Goal: Transaction & Acquisition: Download file/media

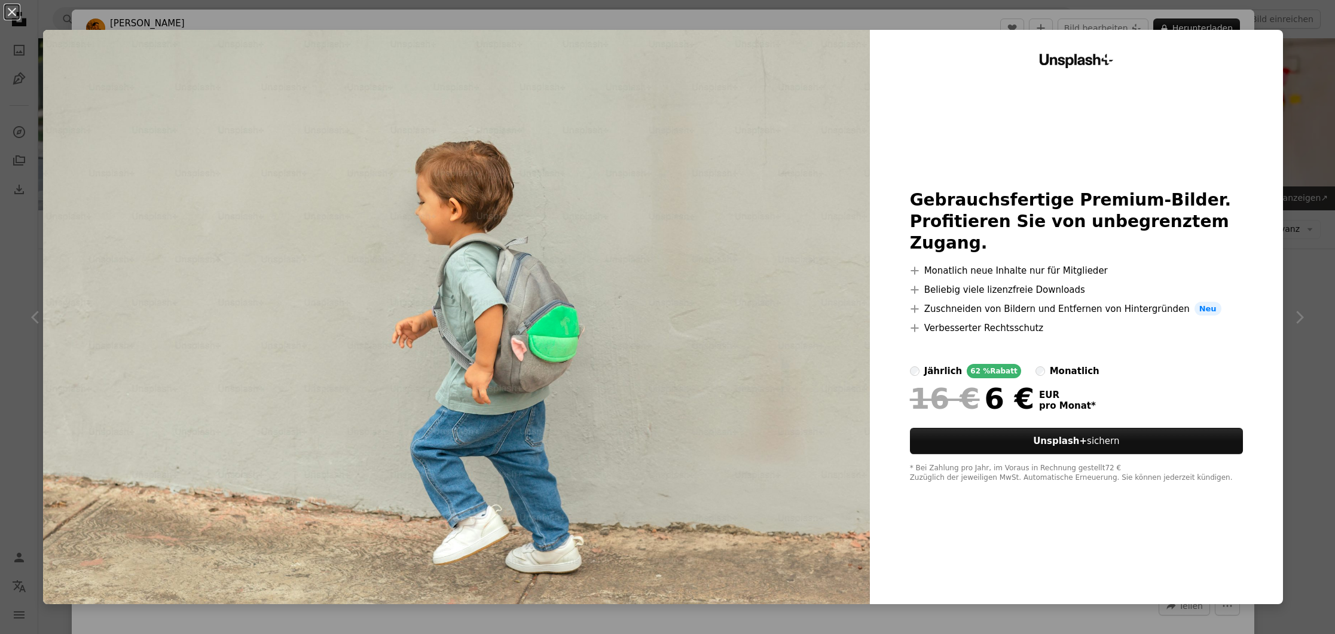
scroll to position [1215, 0]
click at [1315, 36] on div "An X shape Unsplash+ Gebrauchsfertige Premium-Bilder. Profitieren Sie von unbeg…" at bounding box center [667, 317] width 1335 height 634
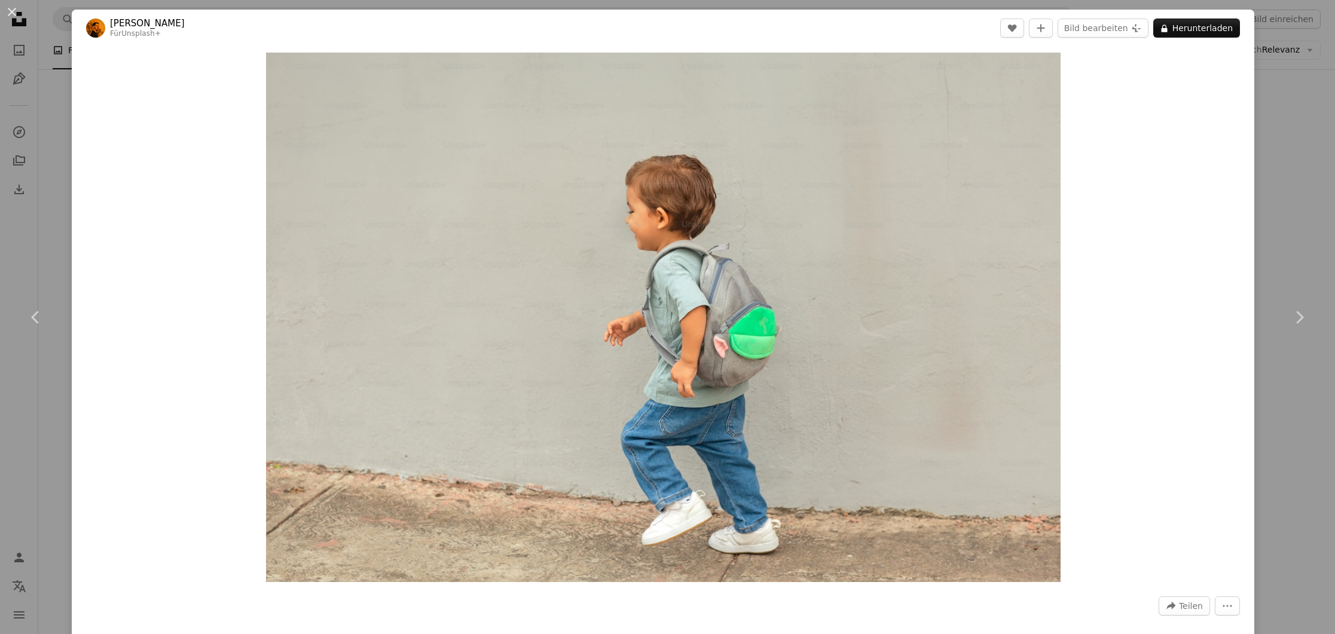
click at [1303, 45] on div "An X shape Chevron left Chevron right [PERSON_NAME] Für Unsplash+ A heart A plu…" at bounding box center [667, 317] width 1335 height 634
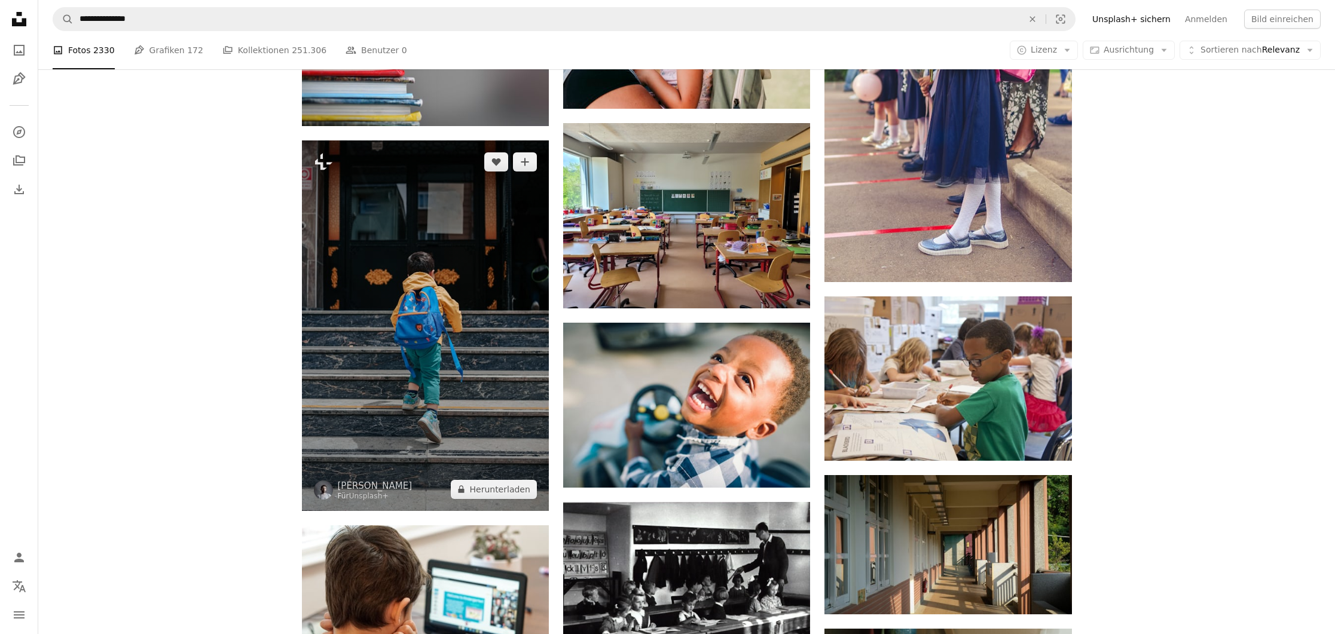
scroll to position [772, 0]
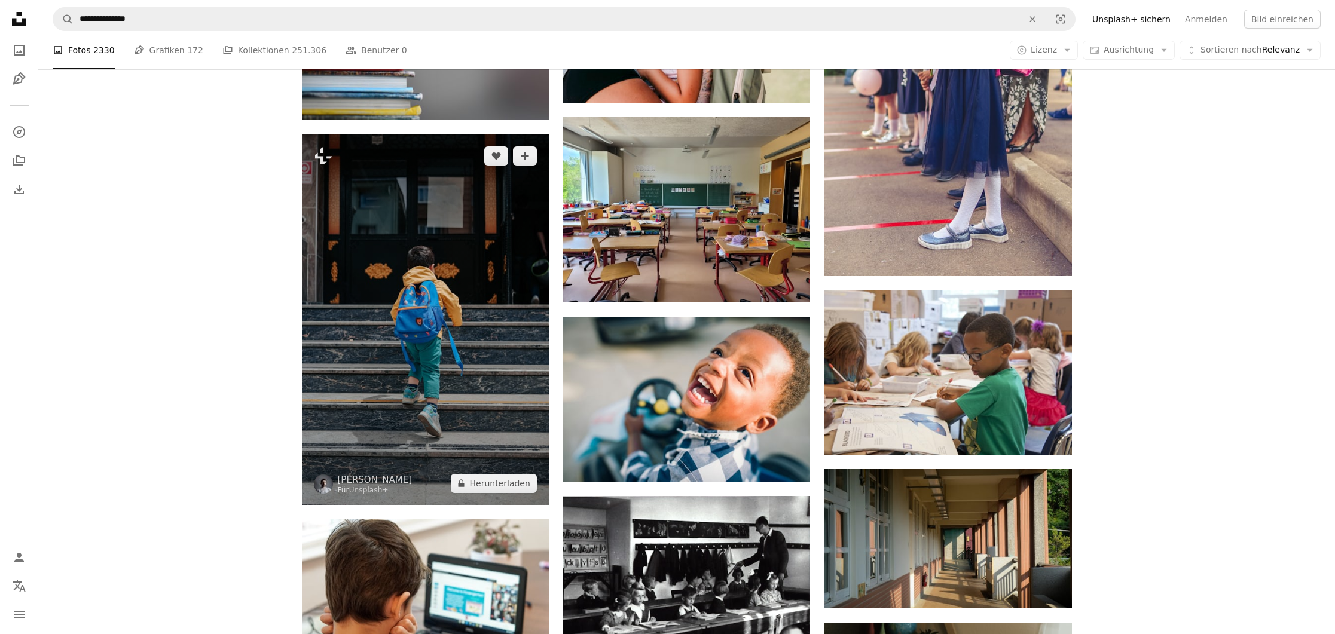
click at [401, 298] on img at bounding box center [425, 320] width 247 height 371
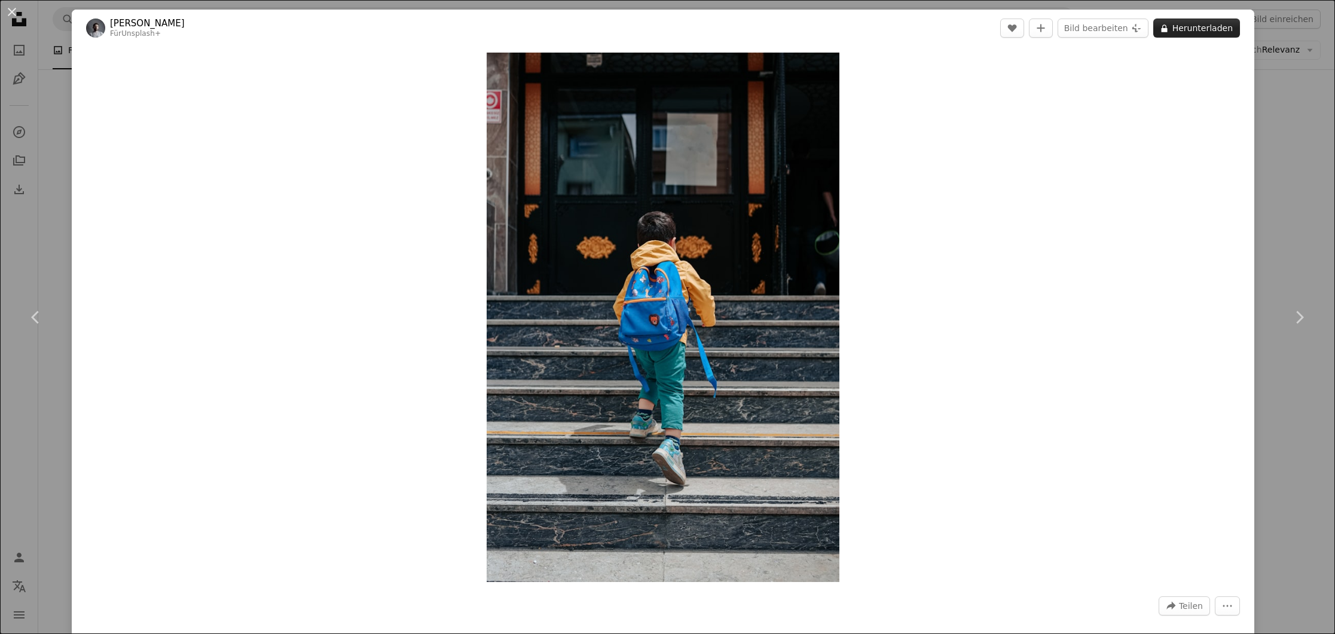
click at [1211, 27] on button "A lock Herunterladen" at bounding box center [1196, 28] width 87 height 19
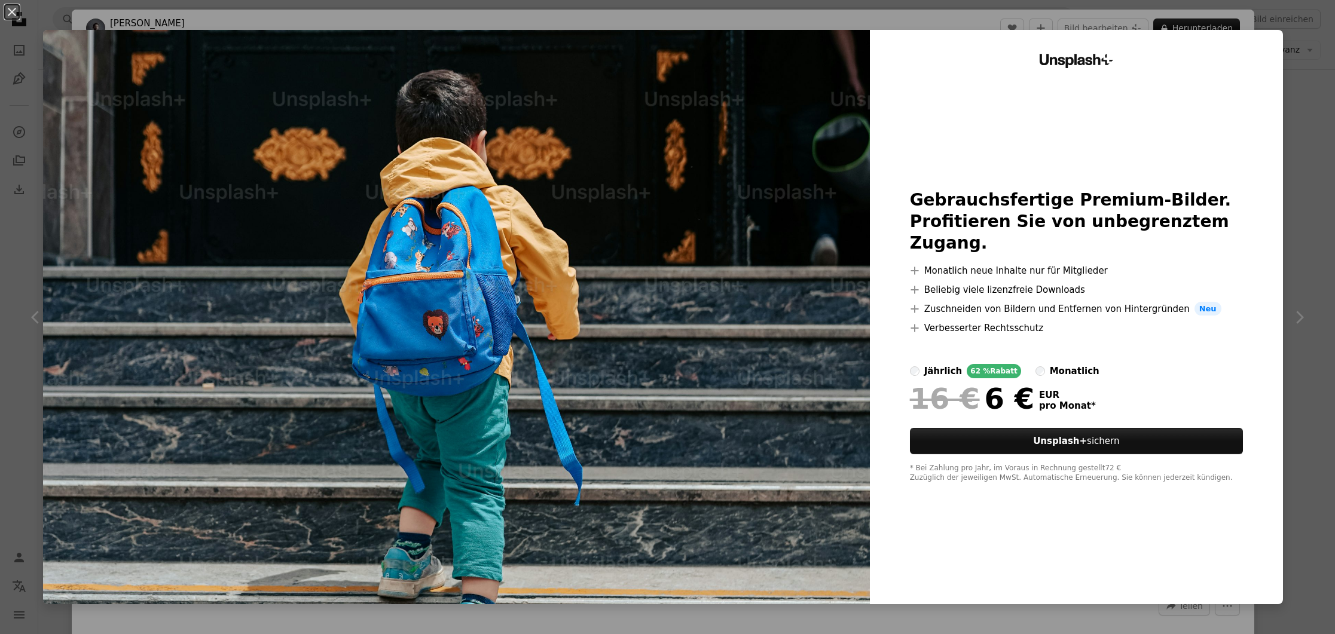
click at [1328, 66] on div "An X shape Unsplash+ Gebrauchsfertige Premium-Bilder. Profitieren Sie von unbeg…" at bounding box center [667, 317] width 1335 height 634
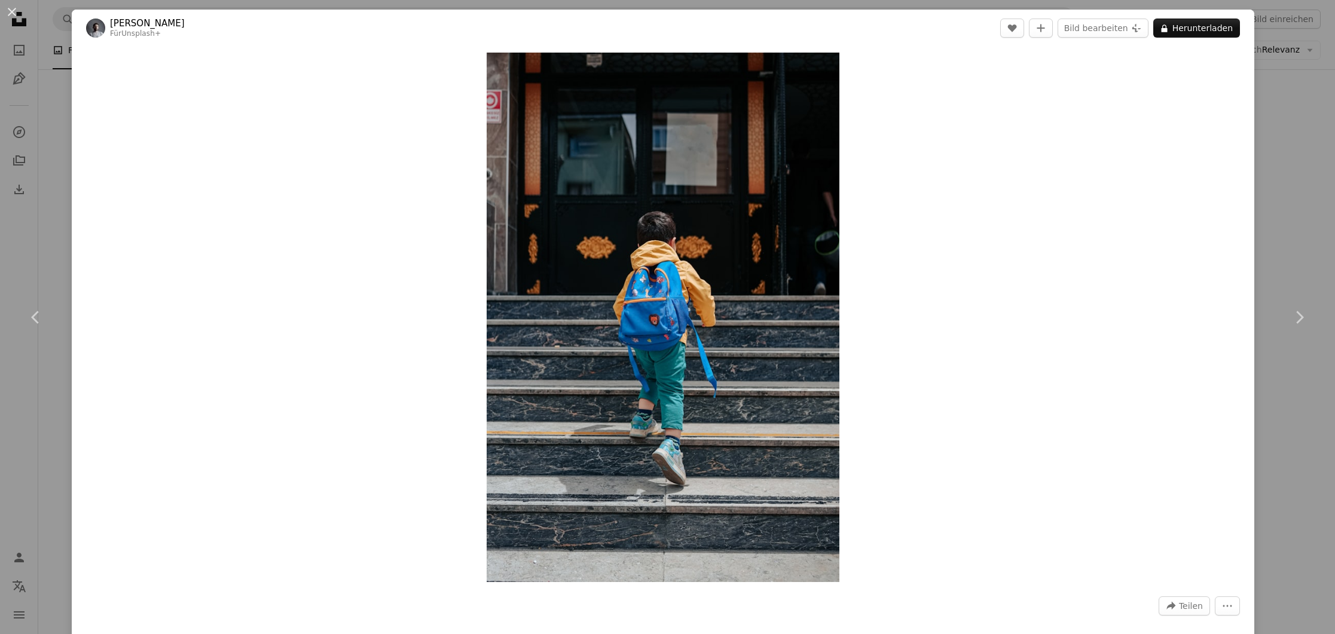
click at [1307, 57] on div "An X shape Chevron left Chevron right Yunus Tuğ Für Unsplash+ A heart A plus si…" at bounding box center [667, 317] width 1335 height 634
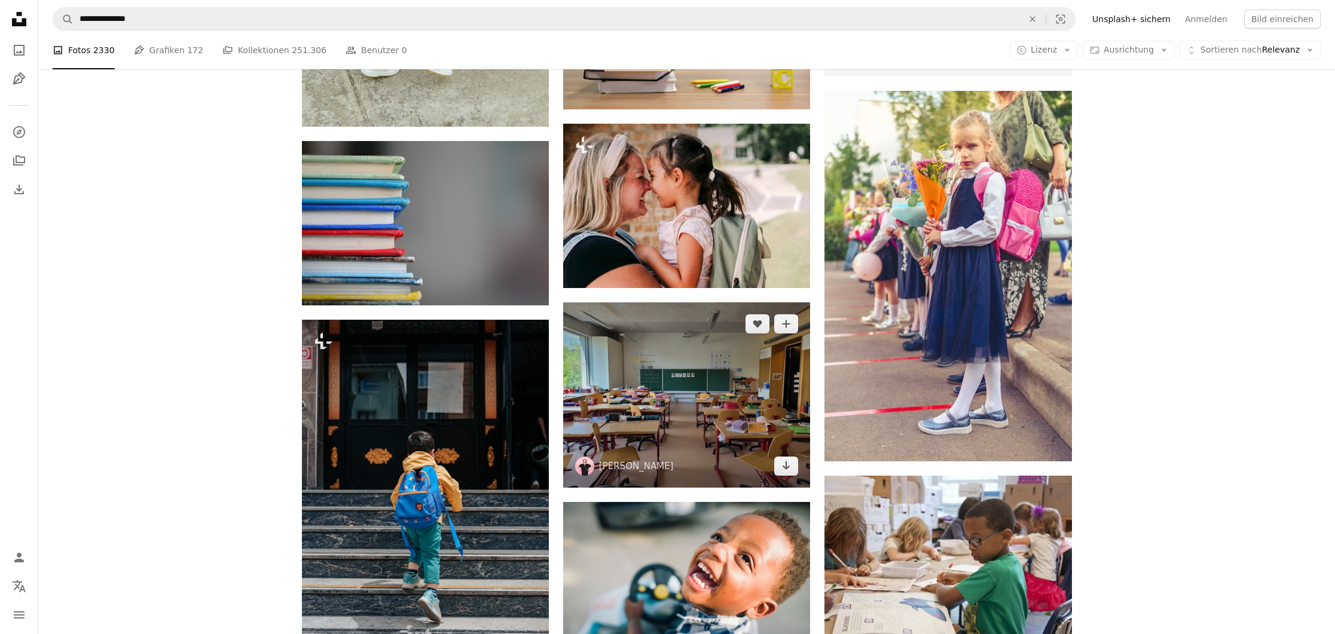
scroll to position [586, 0]
click at [713, 344] on img at bounding box center [686, 395] width 247 height 185
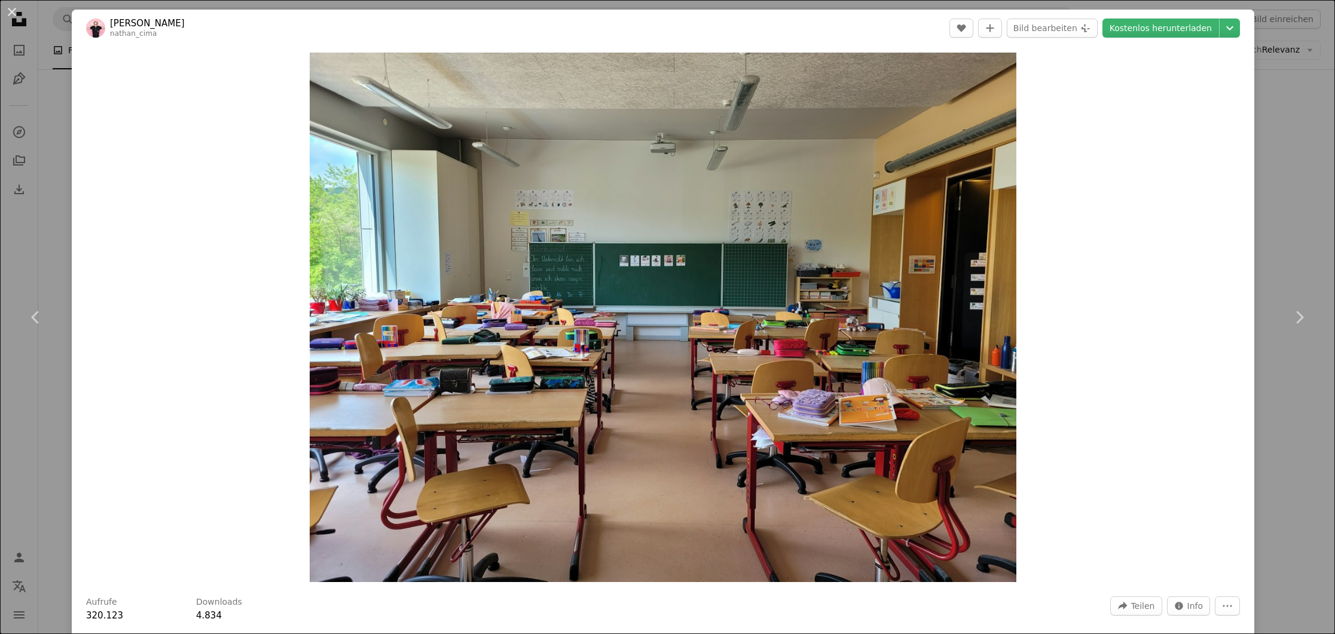
click at [1319, 81] on div "An X shape Chevron left Chevron right [PERSON_NAME] nathan_cima A heart A plus …" at bounding box center [667, 317] width 1335 height 634
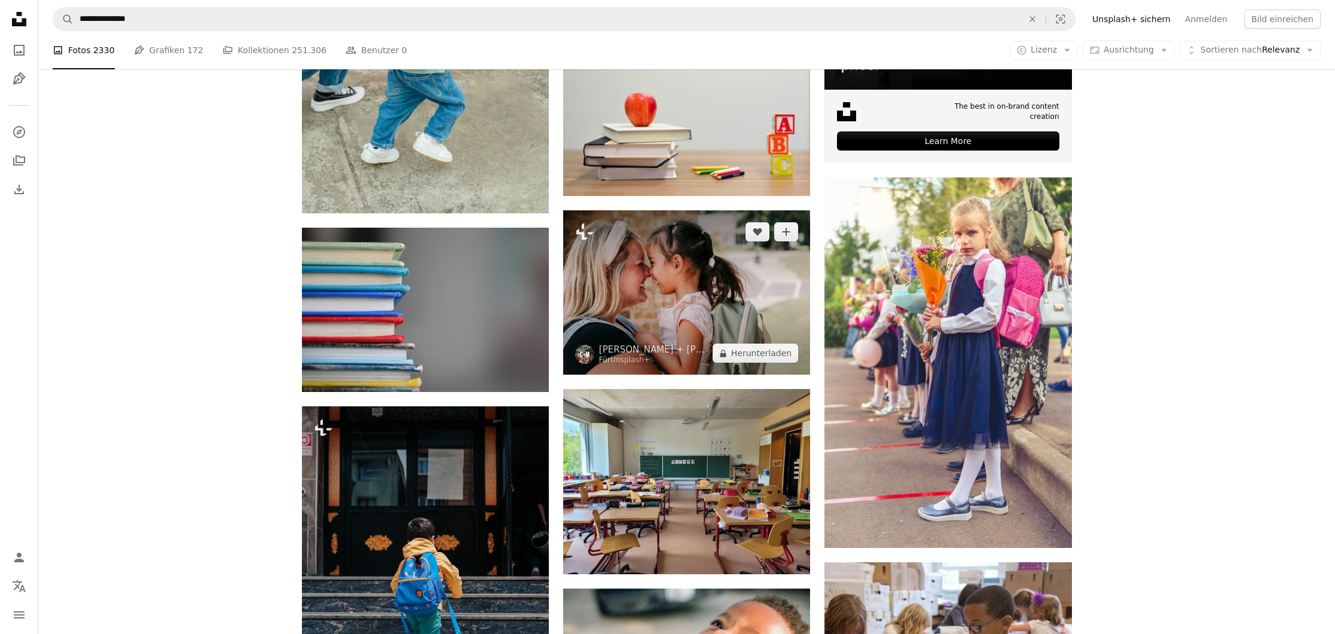
scroll to position [485, 0]
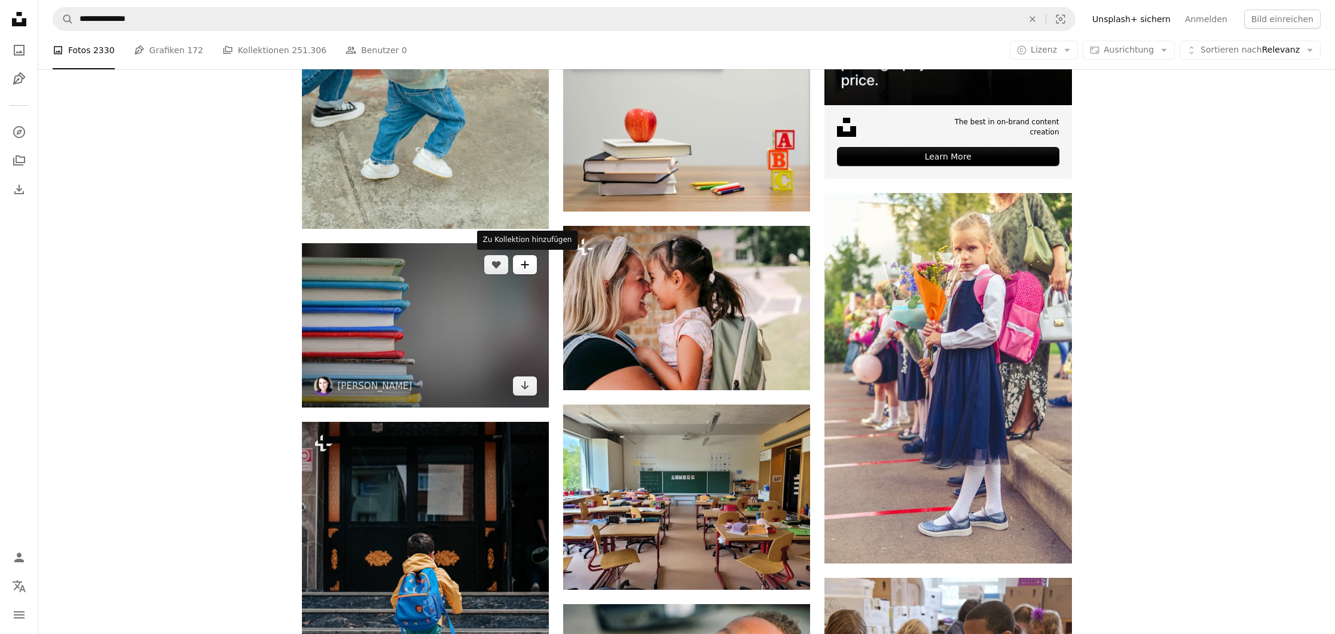
click at [520, 270] on button "A plus sign" at bounding box center [525, 264] width 24 height 19
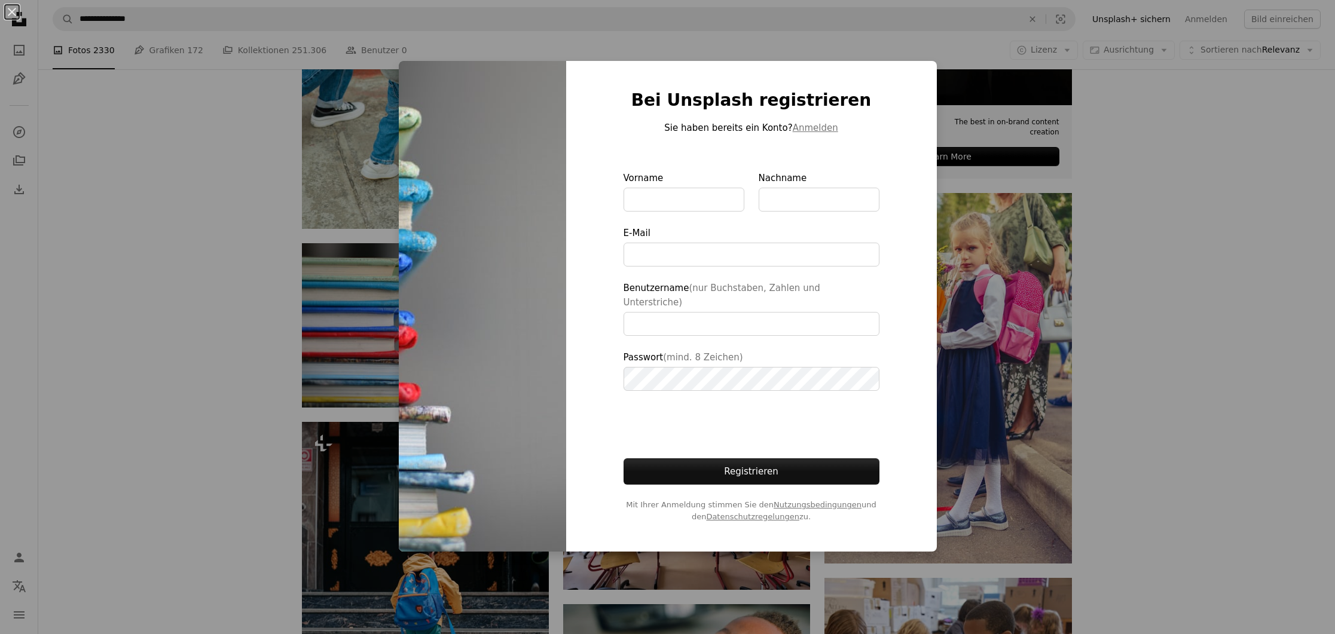
click at [276, 239] on div "An X shape Bei Unsplash registrieren Sie haben bereits ein Konto? Anmelden Vorn…" at bounding box center [667, 317] width 1335 height 634
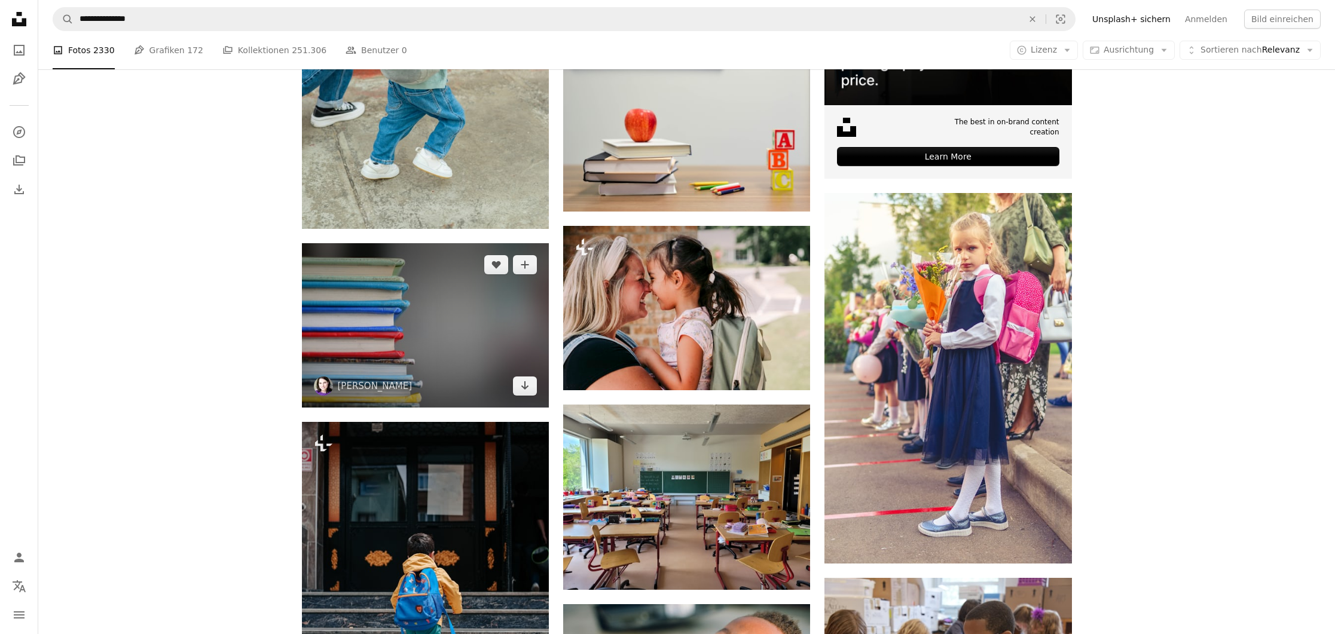
click at [410, 356] on img at bounding box center [425, 325] width 247 height 164
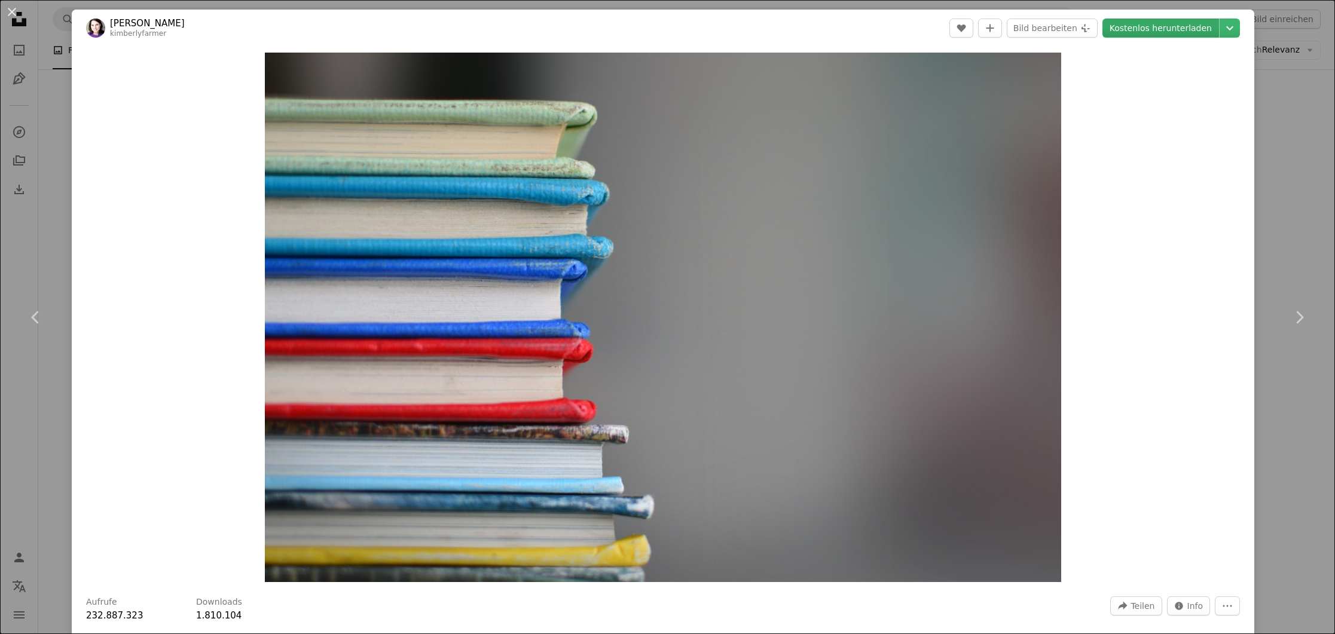
click at [1189, 26] on link "Kostenlos herunterladen" at bounding box center [1160, 28] width 117 height 19
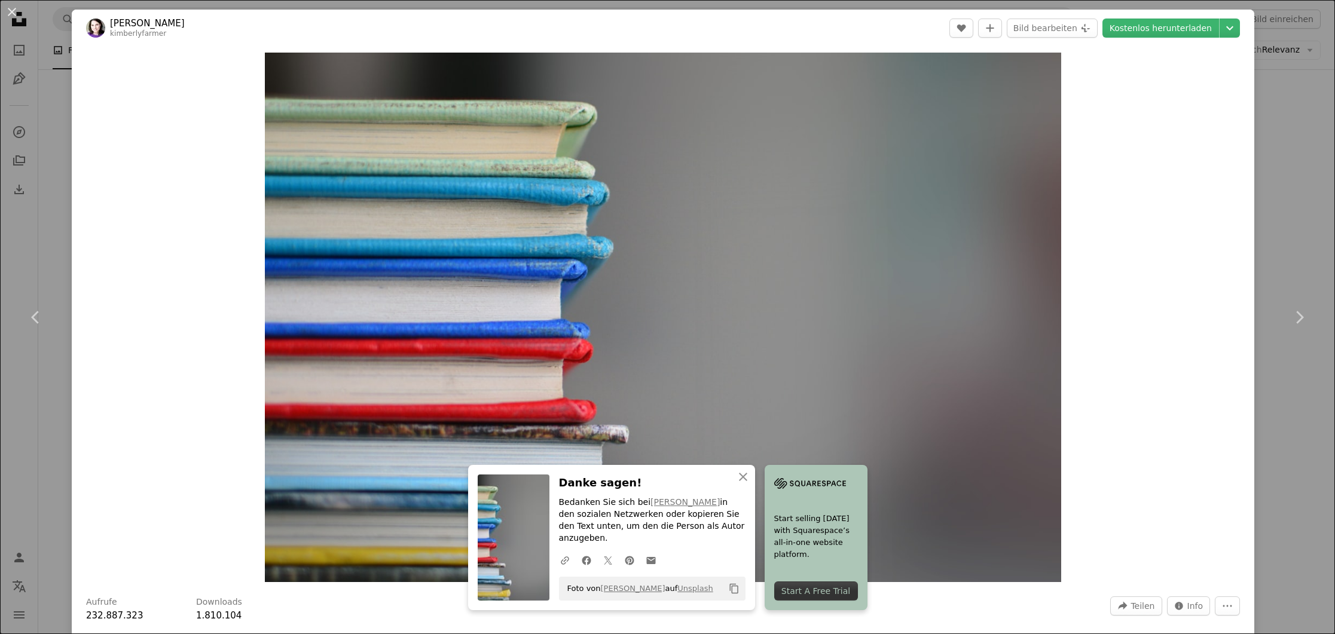
click at [39, 163] on div "An X shape Chevron left Chevron right An X shape Schließen Danke sagen! Bedanke…" at bounding box center [667, 317] width 1335 height 634
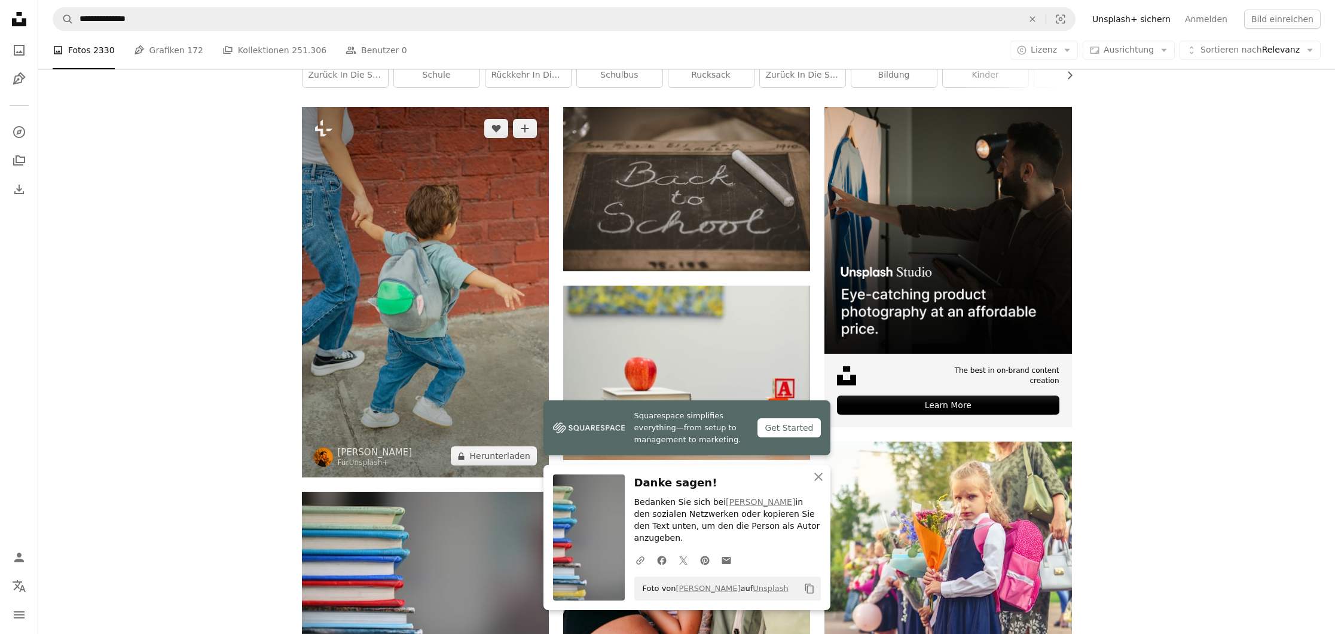
scroll to position [215, 0]
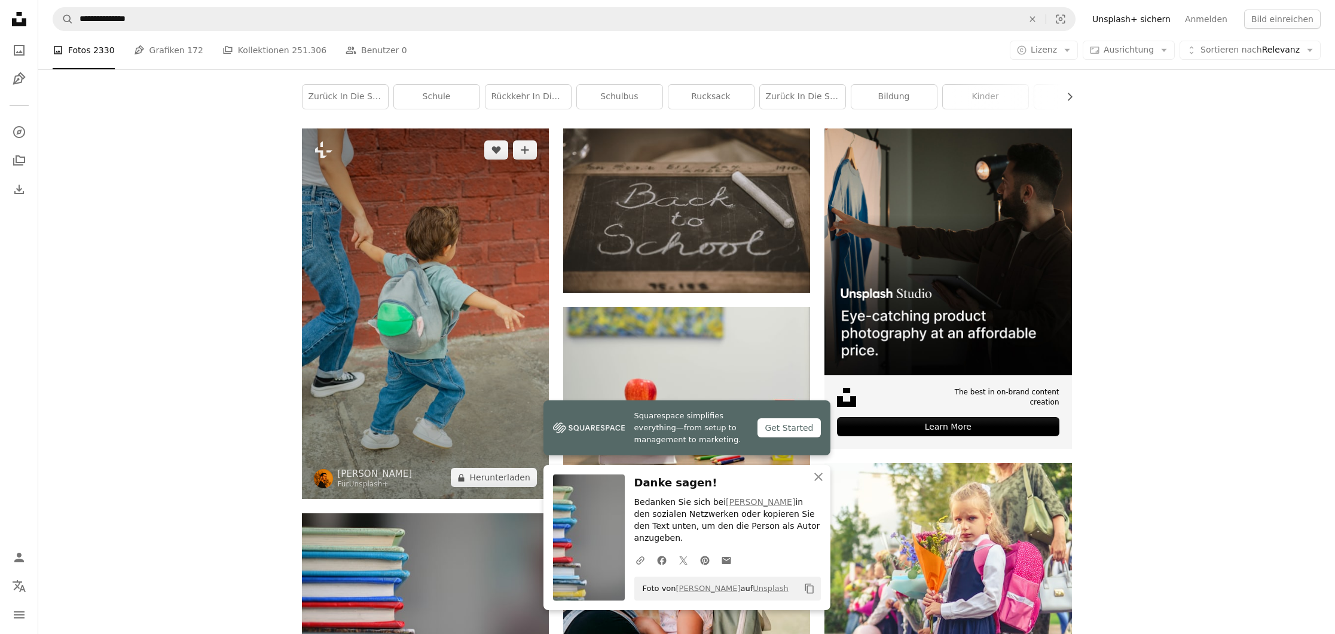
click at [429, 283] on img at bounding box center [425, 314] width 247 height 371
